Goal: Task Accomplishment & Management: Manage account settings

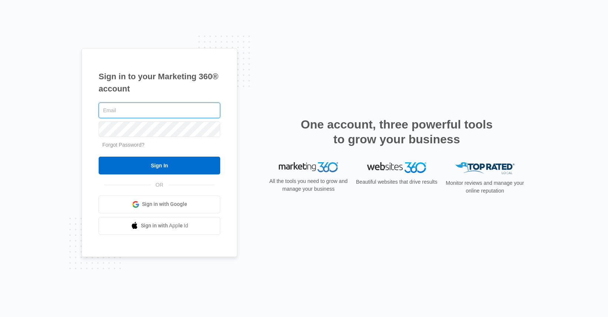
type input "[PERSON_NAME][EMAIL_ADDRESS][PERSON_NAME][DOMAIN_NAME]"
click at [99, 157] on input "Sign In" at bounding box center [160, 166] width 122 height 18
